Goal: Transaction & Acquisition: Purchase product/service

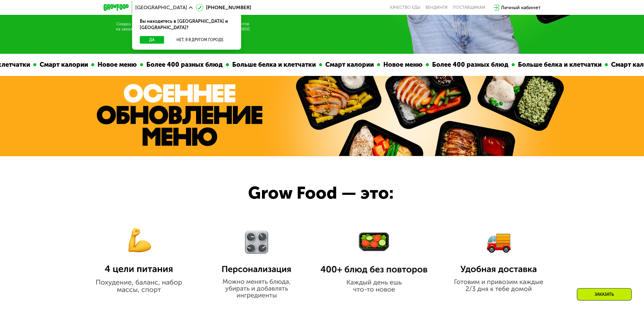
scroll to position [222, 0]
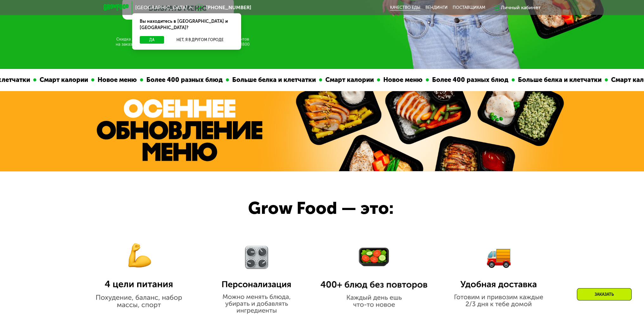
click at [398, 7] on link "Качество еды" at bounding box center [405, 7] width 30 height 5
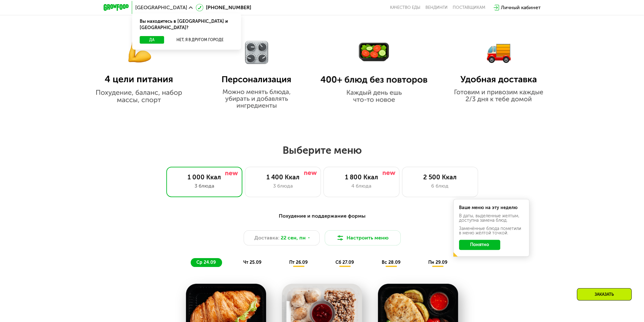
scroll to position [443, 0]
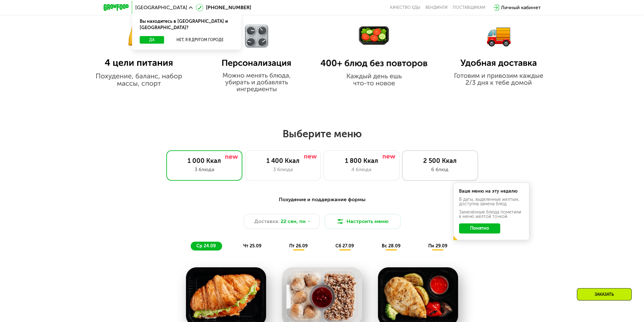
click at [449, 170] on div "6 блюд" at bounding box center [440, 170] width 63 height 8
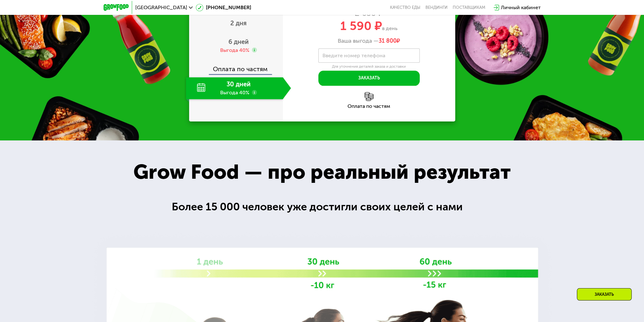
scroll to position [950, 0]
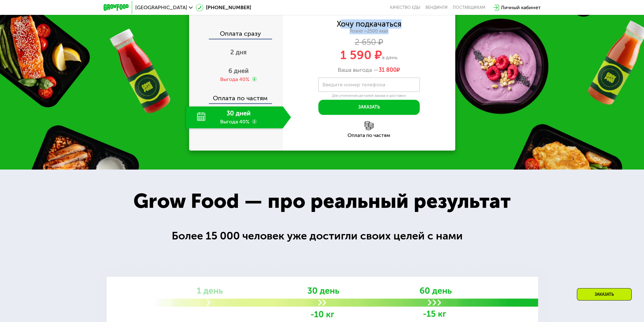
drag, startPoint x: 341, startPoint y: 128, endPoint x: 392, endPoint y: 139, distance: 51.3
click at [392, 74] on div "Хочу подкачаться Power ~2500 ккал 2 650 ₽ 1 590 ₽ в день Ваша выгода — 31 800 ₽" at bounding box center [369, 47] width 172 height 53
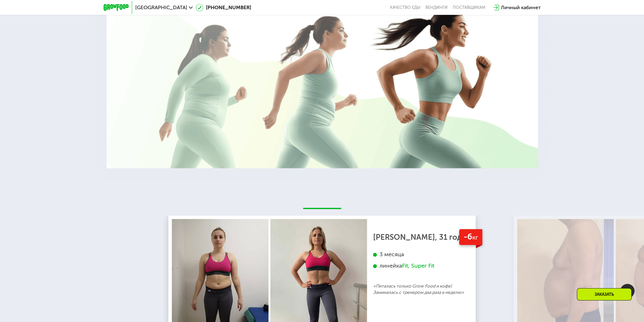
scroll to position [1299, 0]
